Goal: Navigation & Orientation: Find specific page/section

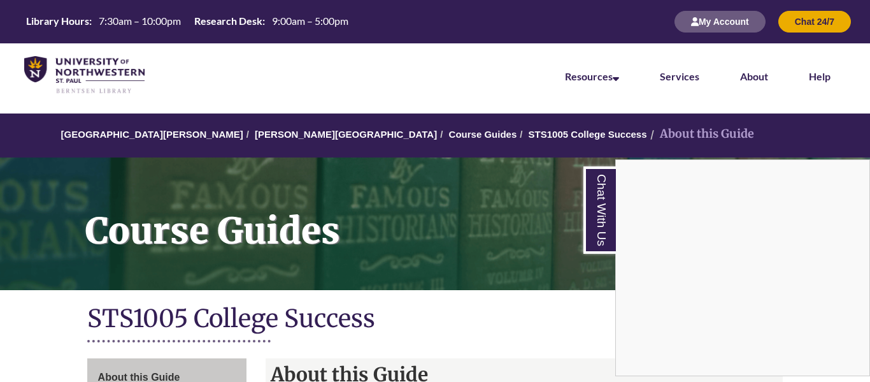
scroll to position [123, 0]
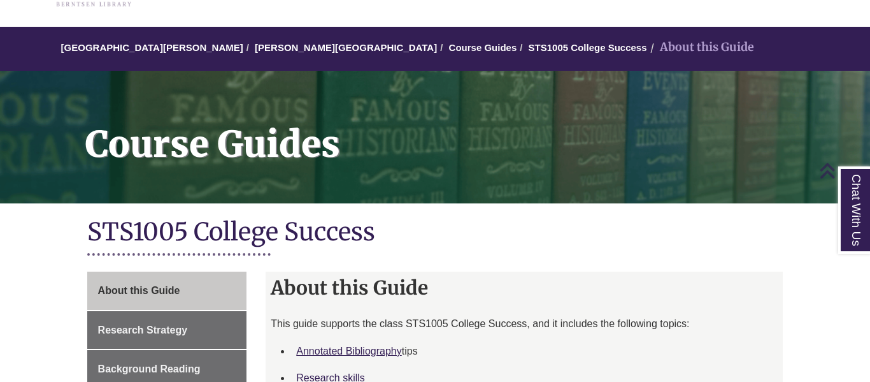
scroll to position [87, 0]
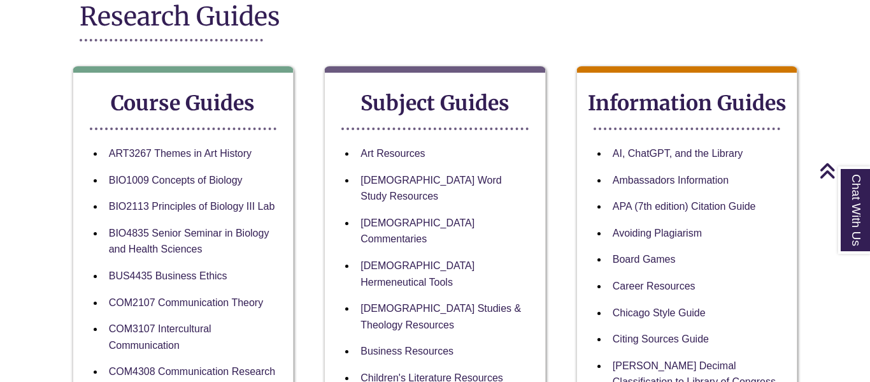
scroll to position [182, 0]
